Goal: Information Seeking & Learning: Learn about a topic

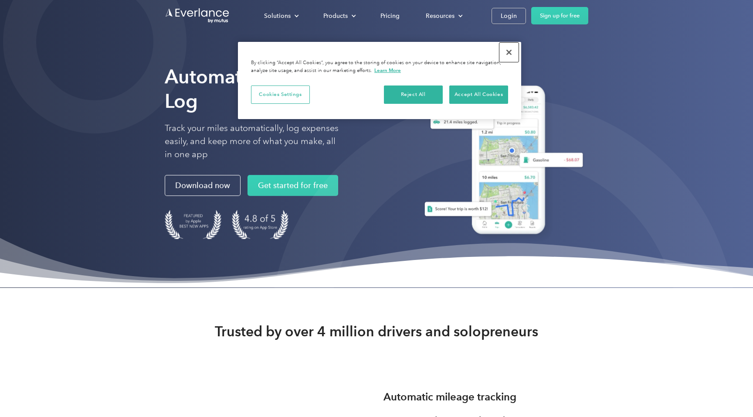
click at [506, 45] on button "Close" at bounding box center [508, 52] width 19 height 19
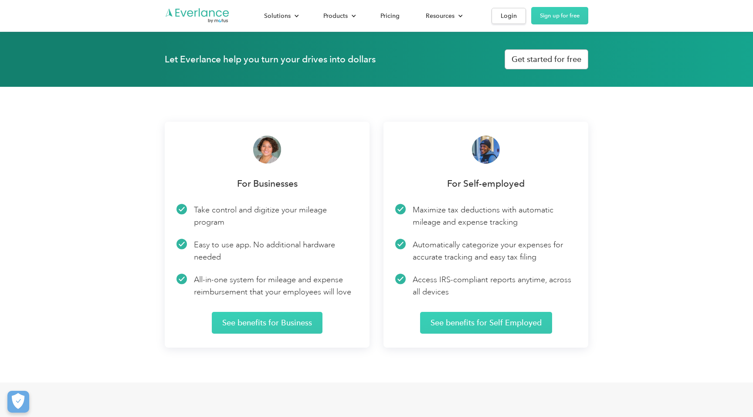
scroll to position [1217, 0]
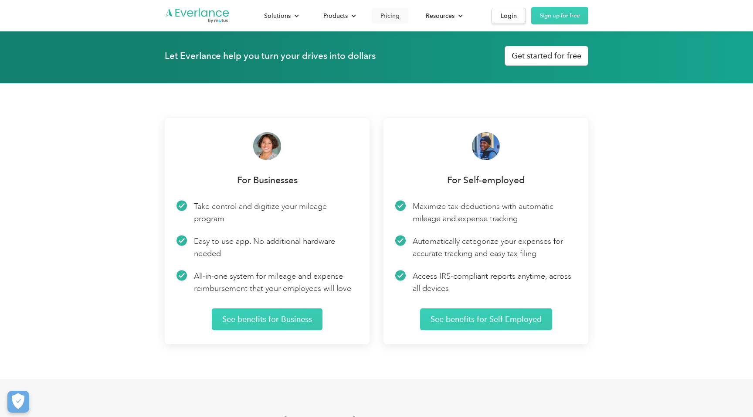
click at [394, 17] on div "Pricing" at bounding box center [389, 15] width 19 height 11
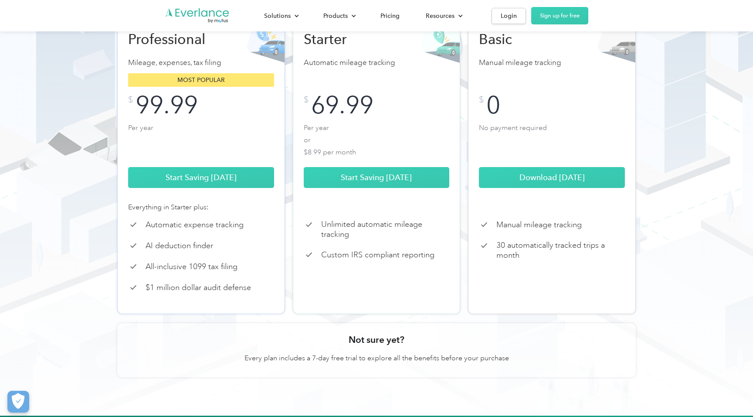
scroll to position [136, 0]
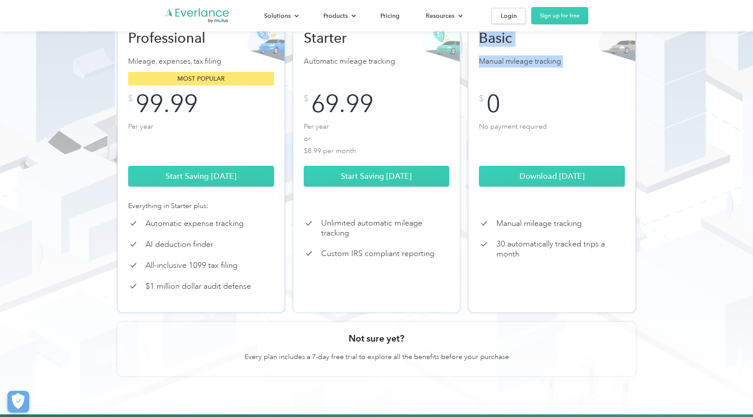
drag, startPoint x: 475, startPoint y: 47, endPoint x: 544, endPoint y: 81, distance: 76.2
click at [544, 81] on div "Basic Manual mileage tracking Typically pays for itself the first month! $ 0 No…" at bounding box center [552, 164] width 168 height 297
click at [570, 78] on div "Basic Manual mileage tracking Typically pays for itself the first month! $ 0 No…" at bounding box center [552, 107] width 146 height 157
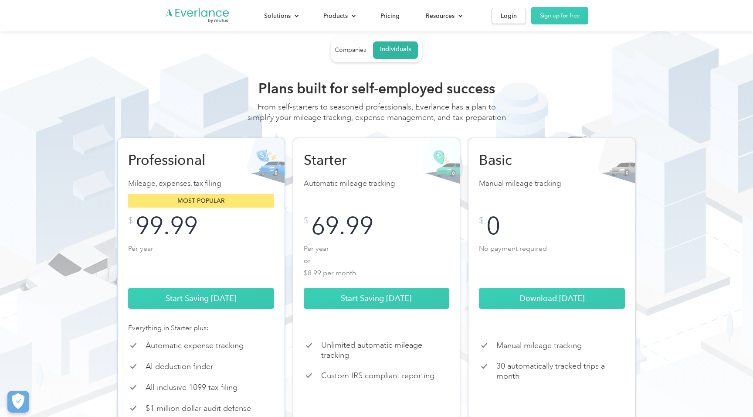
scroll to position [0, 0]
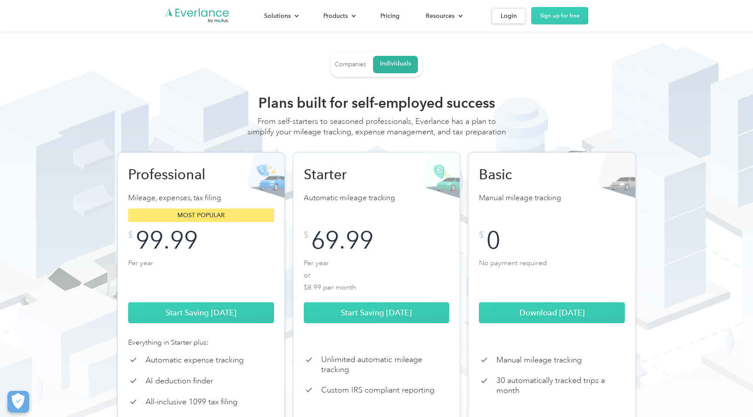
click at [363, 71] on link "Companies" at bounding box center [350, 65] width 31 height 16
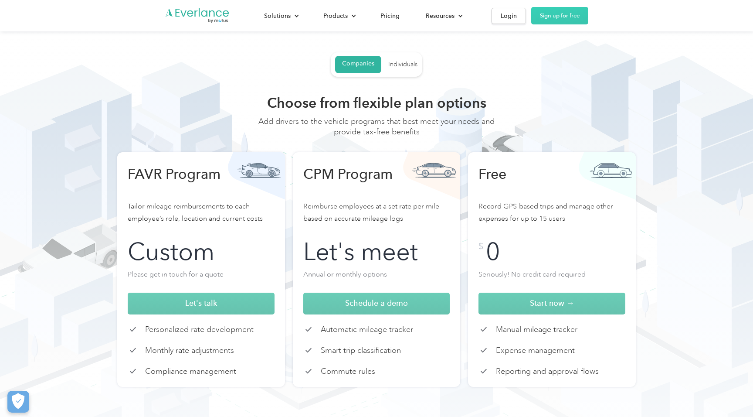
click at [387, 66] on div "Companies Individuals" at bounding box center [377, 64] width 92 height 24
click at [394, 65] on div "Individuals" at bounding box center [402, 65] width 29 height 8
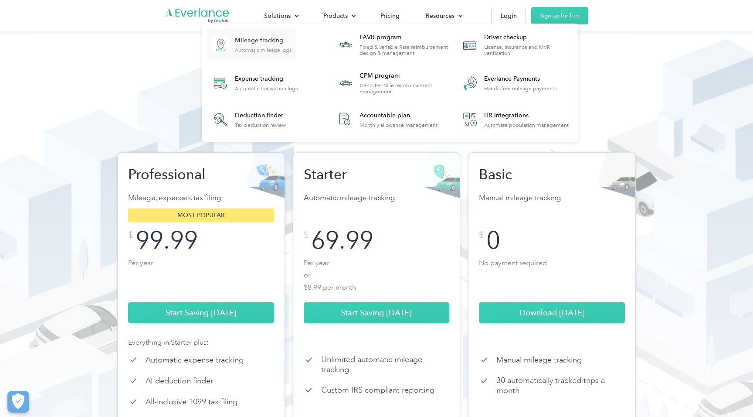
click at [280, 46] on div "Mileage tracking Automatic mileage logs" at bounding box center [263, 44] width 57 height 17
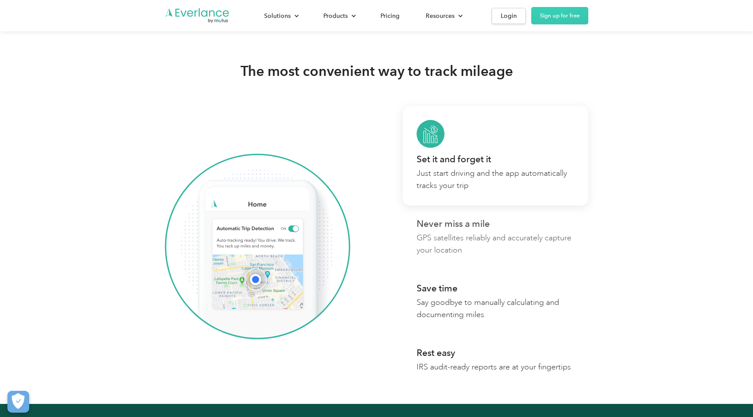
scroll to position [430, 0]
click at [491, 226] on link "Never miss a mile GPS satellites reliably and accurately capture your location" at bounding box center [496, 237] width 186 height 64
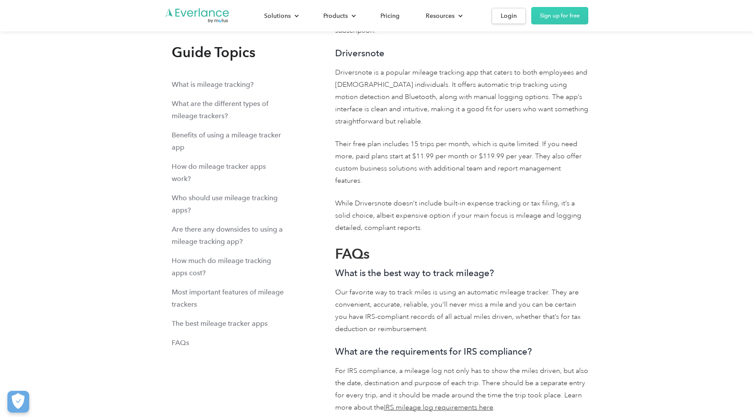
scroll to position [10074, 0]
